Goal: Check status: Check status

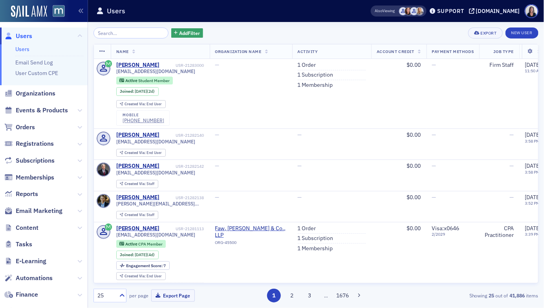
click at [141, 34] on input "search" at bounding box center [130, 32] width 75 height 11
click at [145, 31] on input "search" at bounding box center [130, 32] width 75 height 11
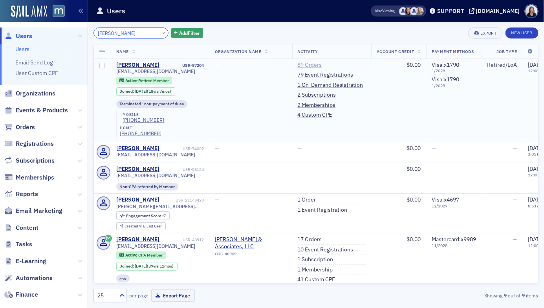
type input "[PERSON_NAME]"
click at [311, 64] on link "89 Orders" at bounding box center [310, 65] width 24 height 7
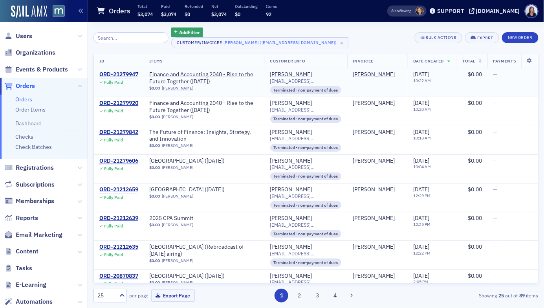
click at [135, 73] on div "ORD-21279947" at bounding box center [118, 74] width 39 height 7
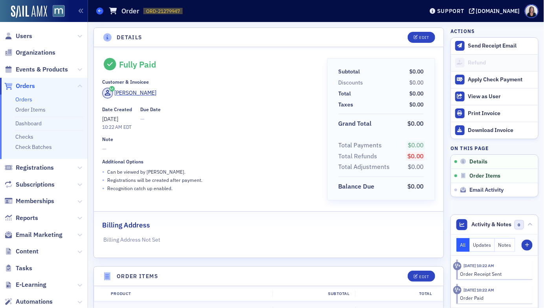
click at [101, 13] on icon at bounding box center [99, 11] width 3 height 4
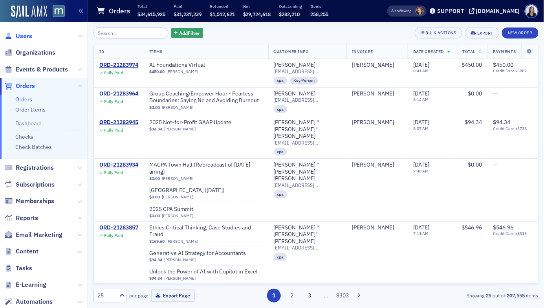
click at [24, 36] on span "Users" at bounding box center [24, 36] width 16 height 9
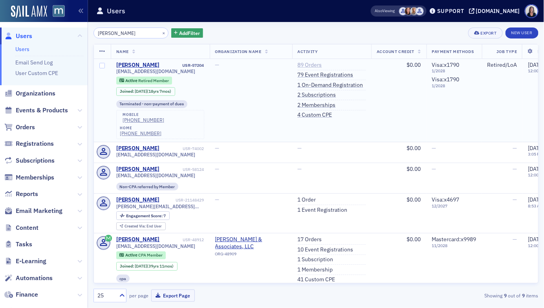
click at [314, 64] on link "89 Orders" at bounding box center [310, 65] width 24 height 7
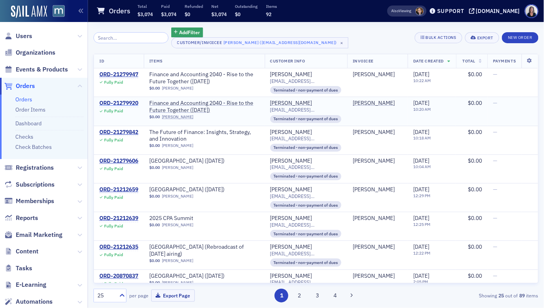
click at [132, 101] on div "ORD-21279920" at bounding box center [118, 103] width 39 height 7
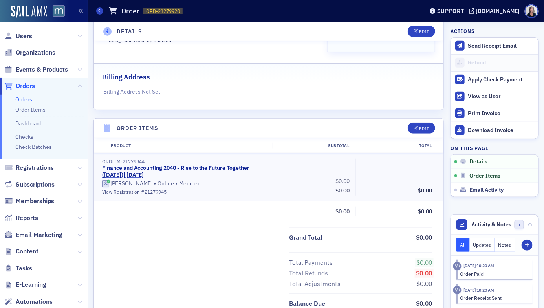
scroll to position [147, 0]
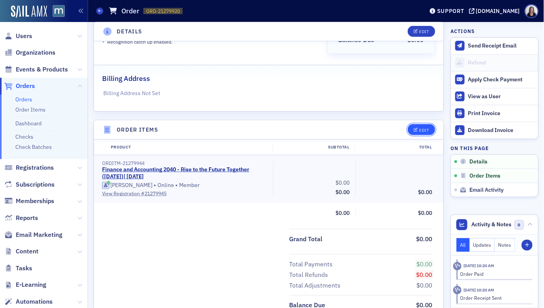
click at [426, 129] on div "Edit" at bounding box center [424, 130] width 10 height 4
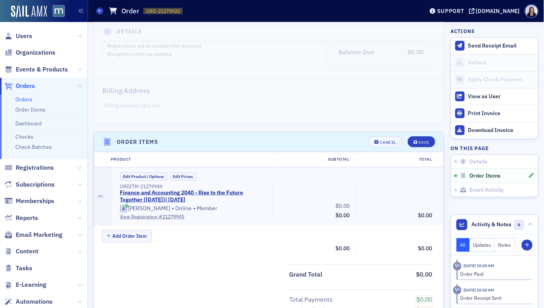
scroll to position [121, 0]
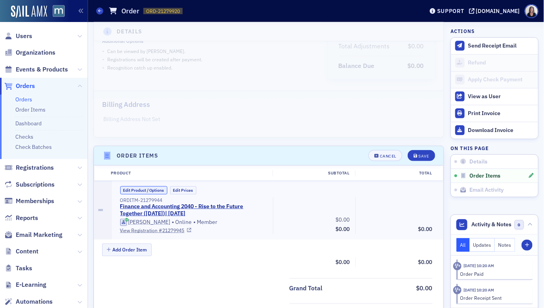
click at [140, 189] on button "Edit Product / Options" at bounding box center [143, 190] width 47 height 8
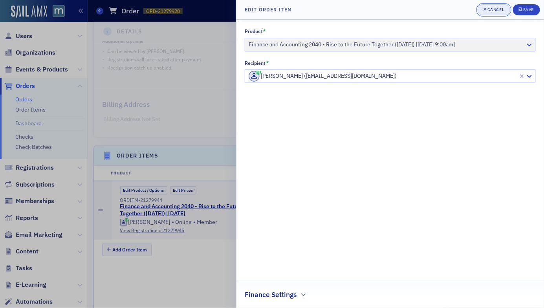
click at [496, 11] on div "Cancel" at bounding box center [496, 9] width 16 height 4
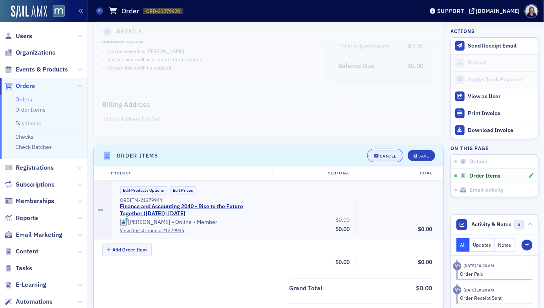
click at [389, 155] on div "Cancel" at bounding box center [388, 156] width 16 height 4
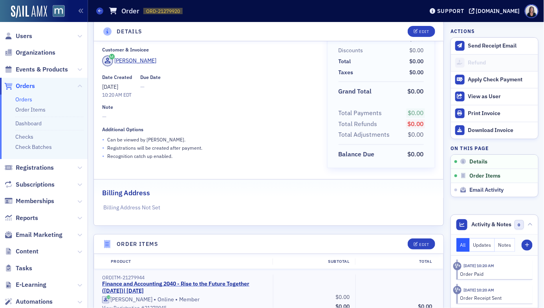
scroll to position [0, 0]
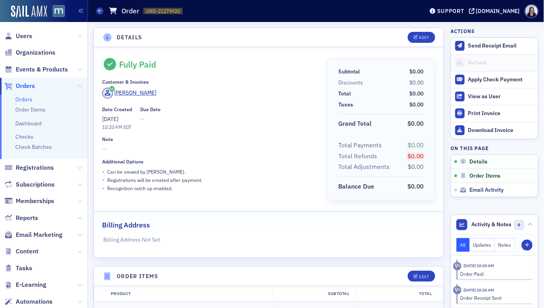
click at [267, 152] on span "—" at bounding box center [209, 149] width 214 height 8
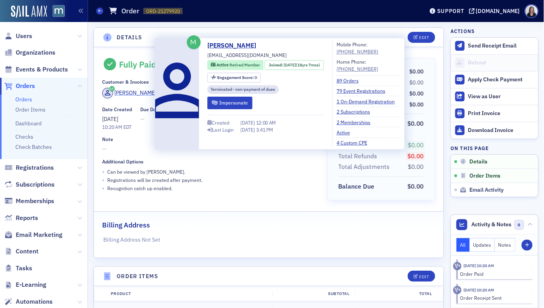
click at [144, 92] on div "[PERSON_NAME]" at bounding box center [136, 93] width 42 height 8
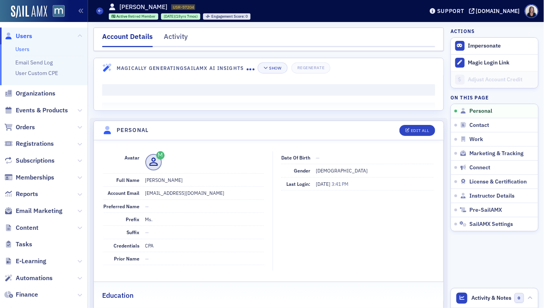
click at [21, 37] on span "Users" at bounding box center [24, 36] width 16 height 9
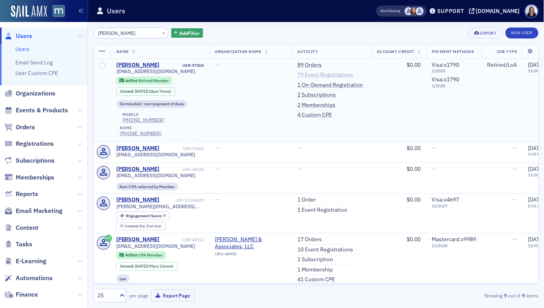
click at [314, 75] on link "79 Event Registrations" at bounding box center [326, 74] width 56 height 7
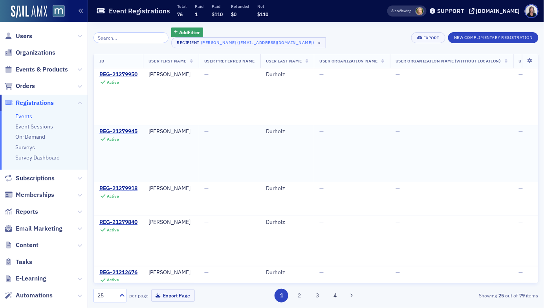
click at [127, 129] on div "REG-21279945" at bounding box center [118, 131] width 38 height 7
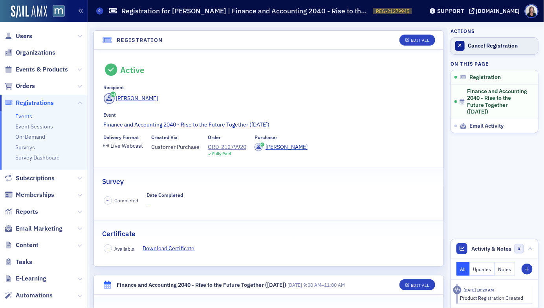
click at [481, 48] on div "Cancel Registration" at bounding box center [501, 45] width 66 height 7
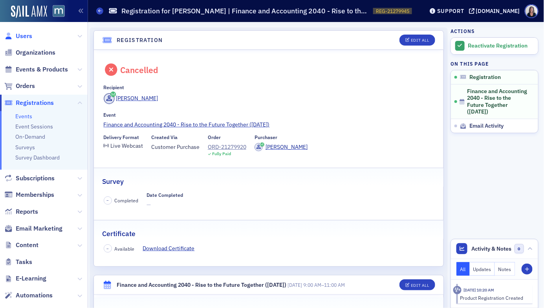
click at [28, 35] on span "Users" at bounding box center [24, 36] width 16 height 9
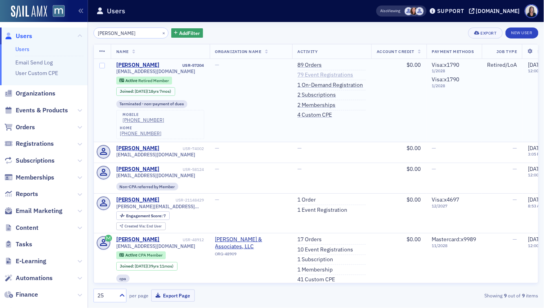
click at [330, 74] on link "79 Event Registrations" at bounding box center [326, 74] width 56 height 7
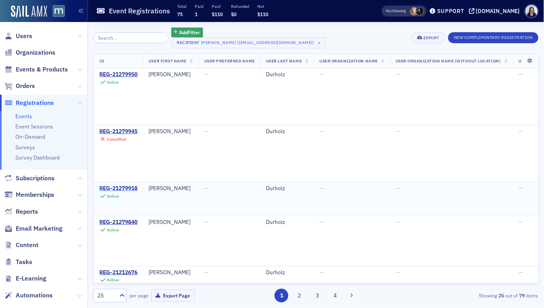
click at [127, 187] on div "REG-21279918" at bounding box center [118, 188] width 38 height 7
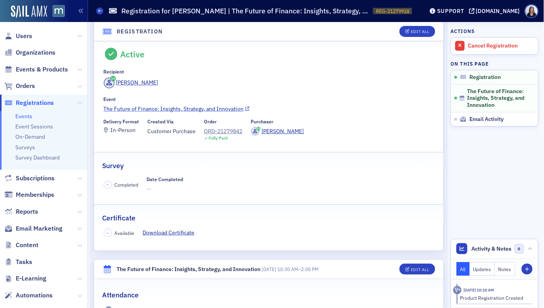
scroll to position [10, 0]
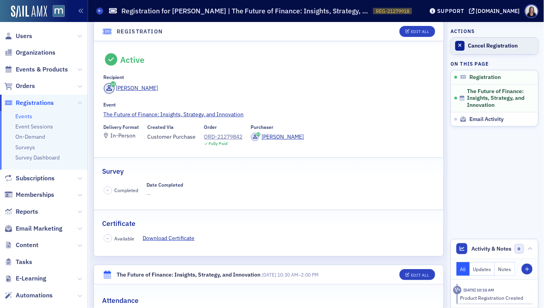
click at [477, 46] on div "Cancel Registration" at bounding box center [501, 45] width 66 height 7
click at [483, 44] on div "Reactivate Registration" at bounding box center [501, 45] width 66 height 7
click at [476, 49] on link "Cancel Registration" at bounding box center [494, 46] width 87 height 16
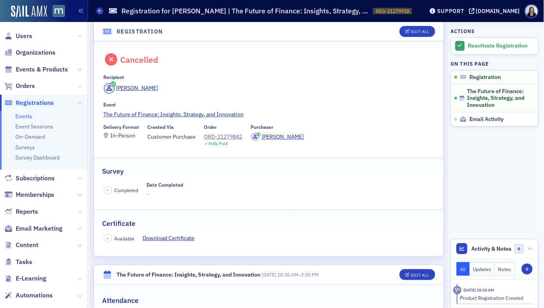
scroll to position [0, 0]
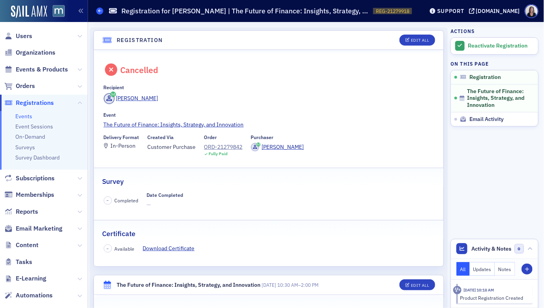
click at [99, 12] on icon at bounding box center [99, 11] width 3 height 4
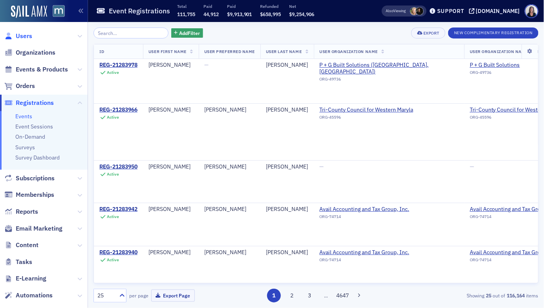
click at [27, 34] on span "Users" at bounding box center [24, 36] width 16 height 9
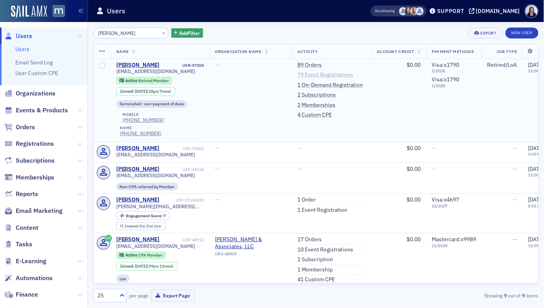
click at [321, 74] on link "79 Event Registrations" at bounding box center [326, 74] width 56 height 7
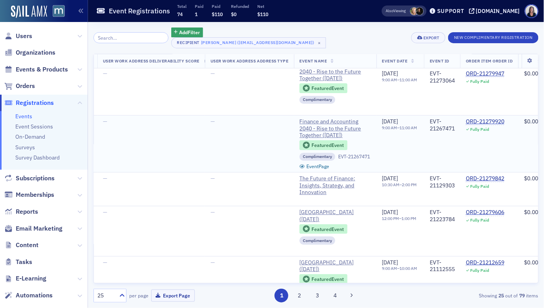
scroll to position [0, 2417]
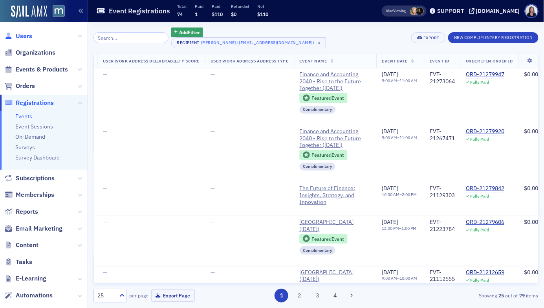
click at [25, 33] on span "Users" at bounding box center [24, 36] width 16 height 9
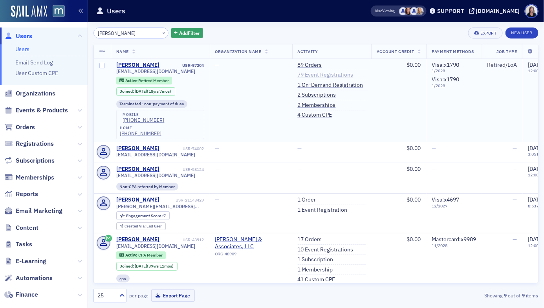
click at [339, 74] on link "79 Event Registrations" at bounding box center [326, 74] width 56 height 7
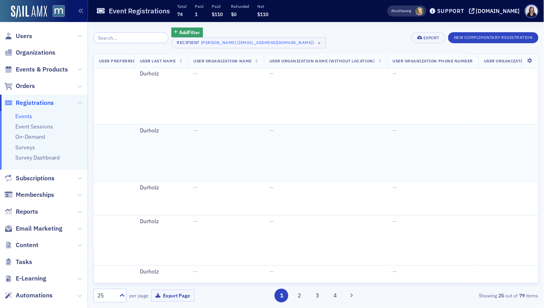
scroll to position [1, 0]
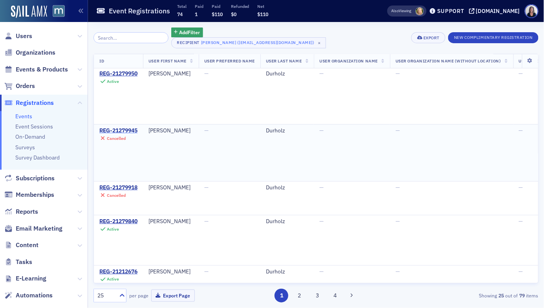
click at [127, 130] on div "REG-21279945" at bounding box center [118, 130] width 38 height 7
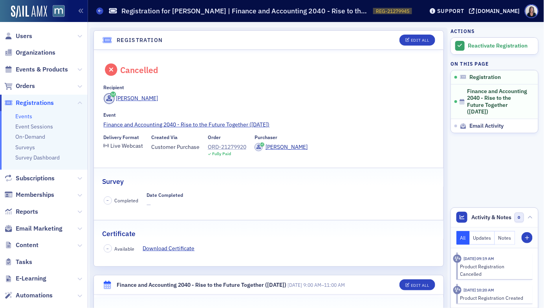
click at [238, 146] on div "ORD-21279920" at bounding box center [227, 147] width 38 height 8
